Goal: Task Accomplishment & Management: Use online tool/utility

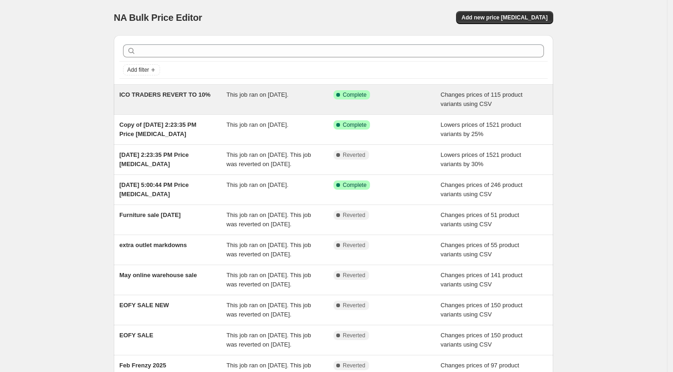
click at [180, 93] on span "ICO TRADERS REVERT TO 10%" at bounding box center [164, 94] width 91 height 7
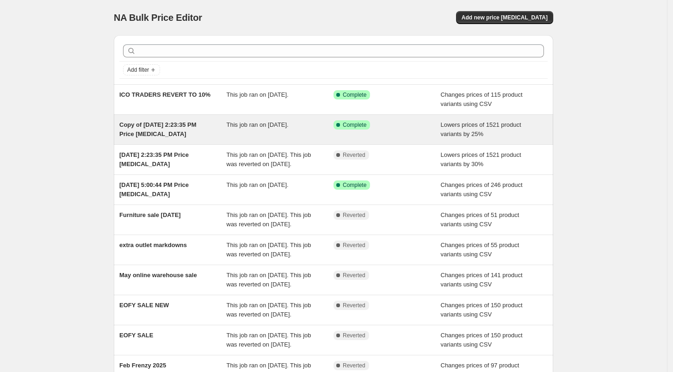
click at [161, 123] on span "Copy of [DATE] 2:23:35 PM Price [MEDICAL_DATA]" at bounding box center [157, 129] width 77 height 16
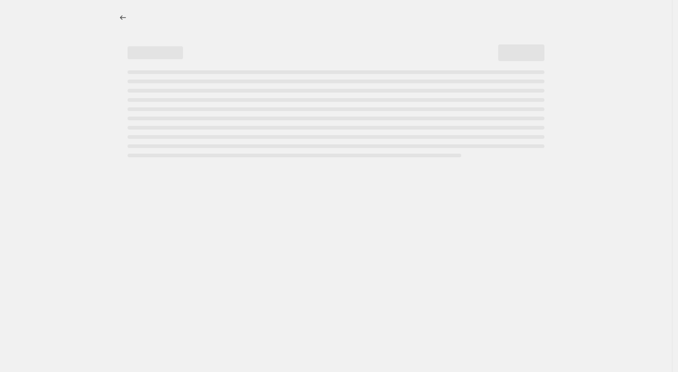
select select "percentage"
select select "no_change"
select select "not_equal"
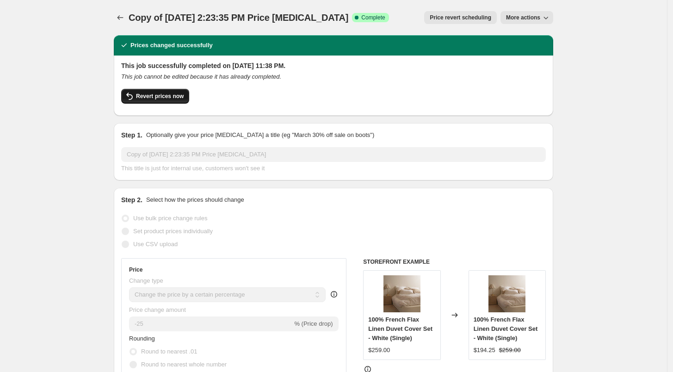
click at [147, 94] on span "Revert prices now" at bounding box center [160, 95] width 48 height 7
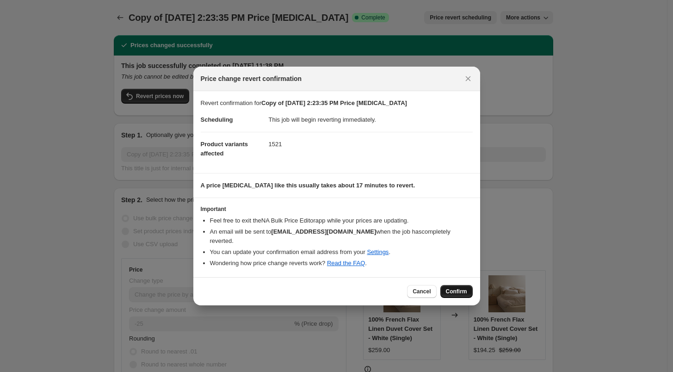
click at [456, 288] on span "Confirm" at bounding box center [456, 291] width 21 height 7
